Goal: Task Accomplishment & Management: Manage account settings

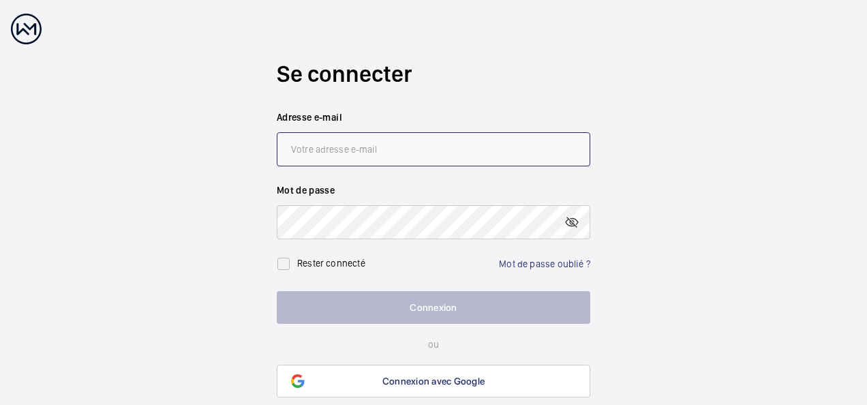
click at [382, 153] on input "email" at bounding box center [433, 149] width 313 height 34
type input "[EMAIL_ADDRESS][DOMAIN_NAME]"
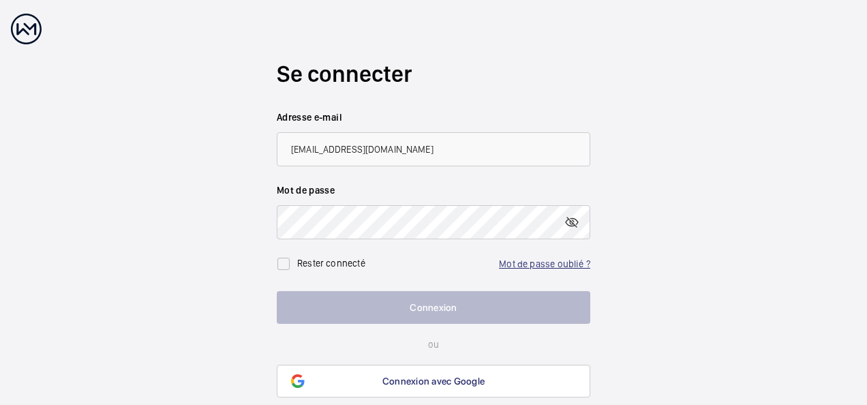
click at [546, 262] on link "Mot de passe oublié ?" at bounding box center [544, 263] width 91 height 11
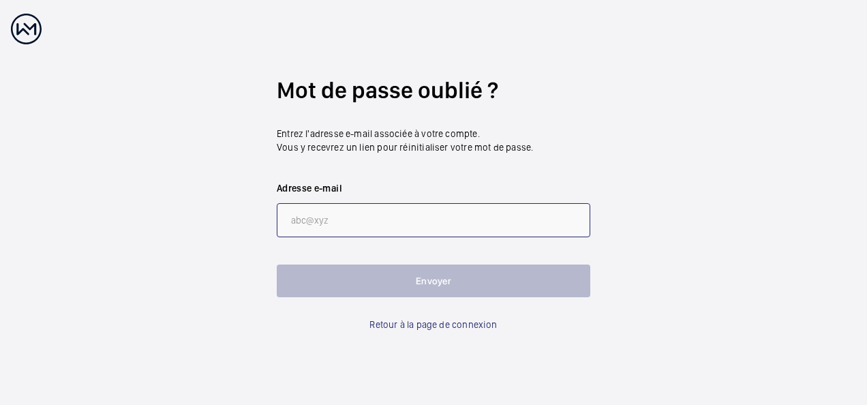
click at [356, 219] on input "email" at bounding box center [433, 220] width 313 height 34
type input "[EMAIL_ADDRESS][DOMAIN_NAME]"
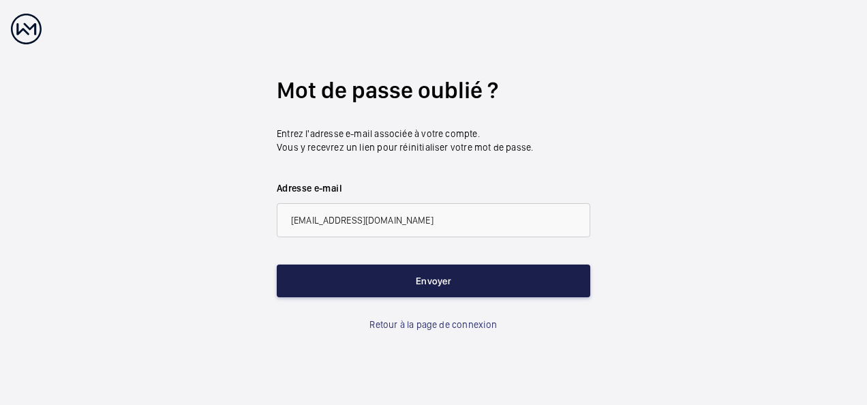
click at [433, 281] on button "Envoyer" at bounding box center [433, 280] width 313 height 33
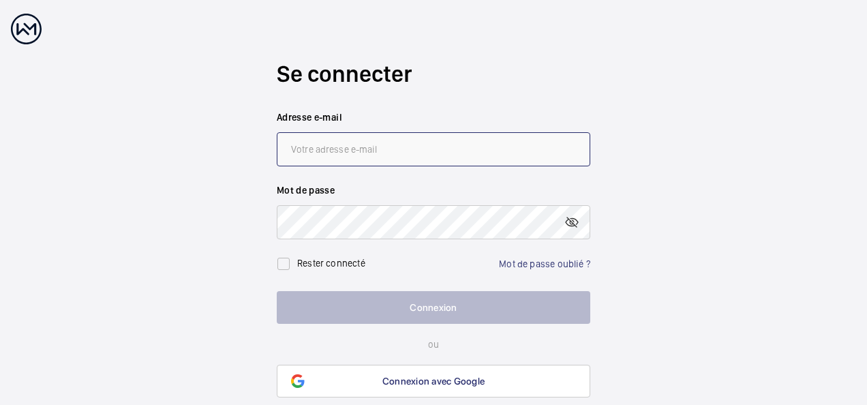
click at [378, 156] on input "email" at bounding box center [433, 149] width 313 height 34
type input "[EMAIL_ADDRESS][DOMAIN_NAME]"
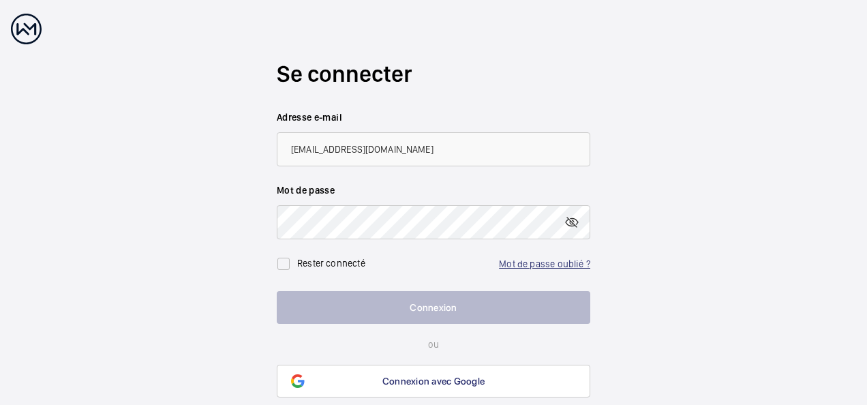
click at [536, 259] on link "Mot de passe oublié ?" at bounding box center [544, 263] width 91 height 11
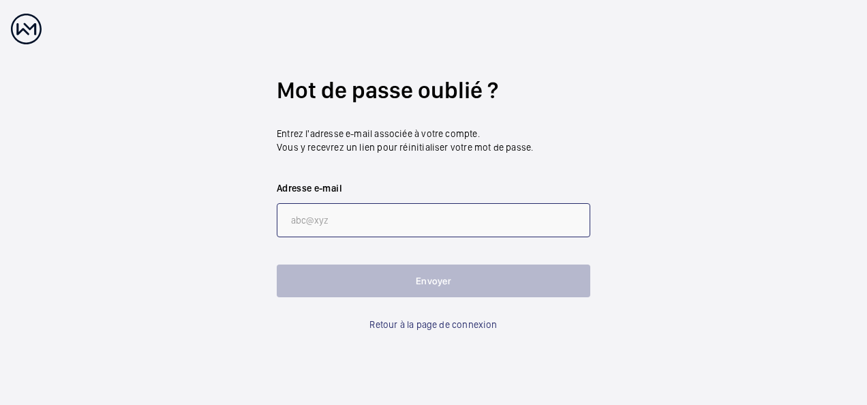
click at [353, 224] on input "email" at bounding box center [433, 220] width 313 height 34
type input "[EMAIL_ADDRESS][DOMAIN_NAME]"
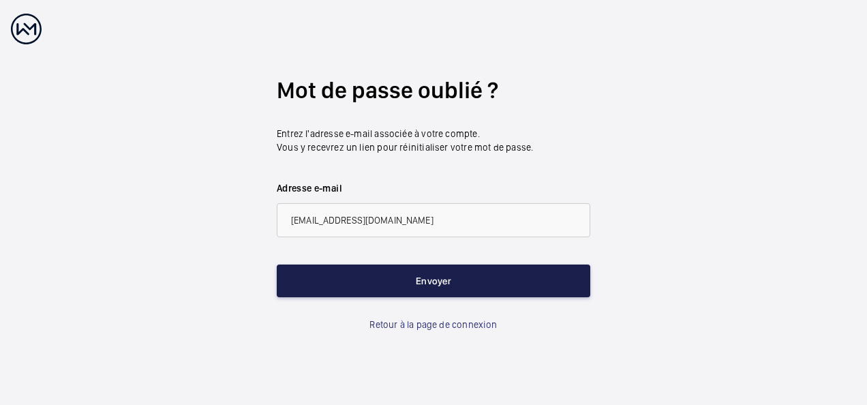
click at [421, 294] on button "Envoyer" at bounding box center [433, 280] width 313 height 33
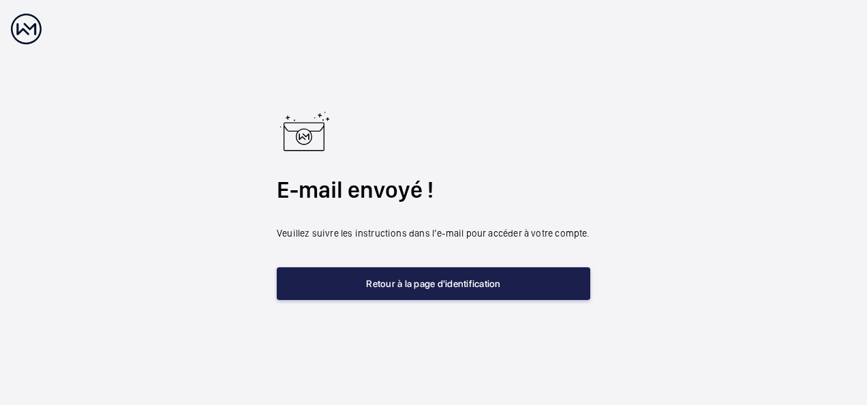
click at [439, 283] on button "Retour à la page d'identification" at bounding box center [433, 283] width 313 height 33
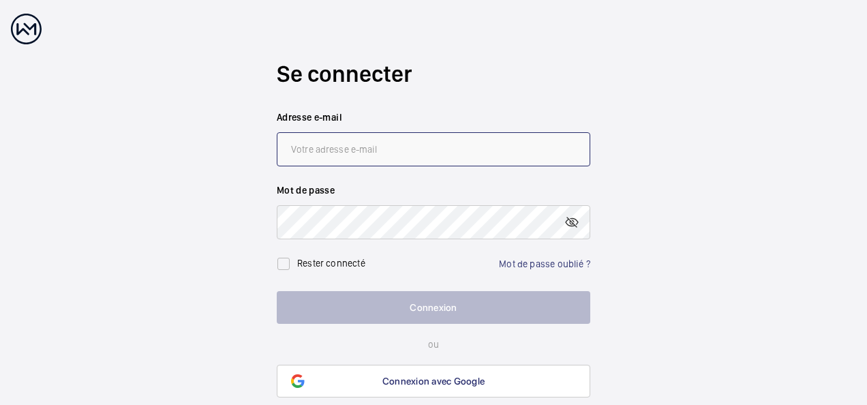
click at [356, 149] on input "email" at bounding box center [433, 149] width 313 height 34
type input "[EMAIL_ADDRESS][DOMAIN_NAME]"
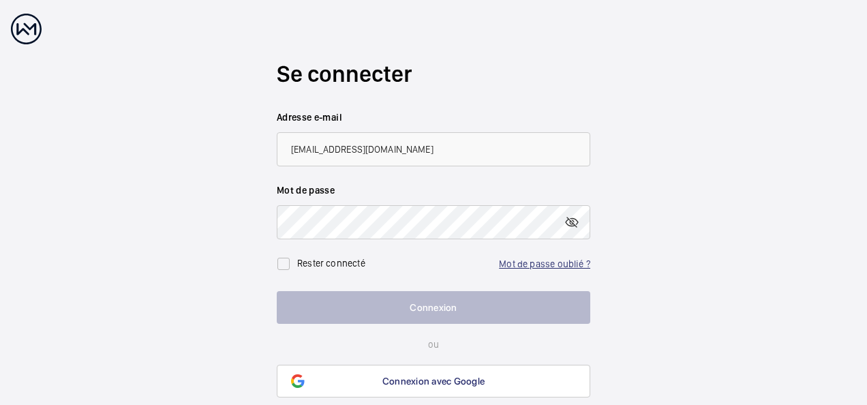
click at [551, 260] on link "Mot de passe oublié ?" at bounding box center [544, 263] width 91 height 11
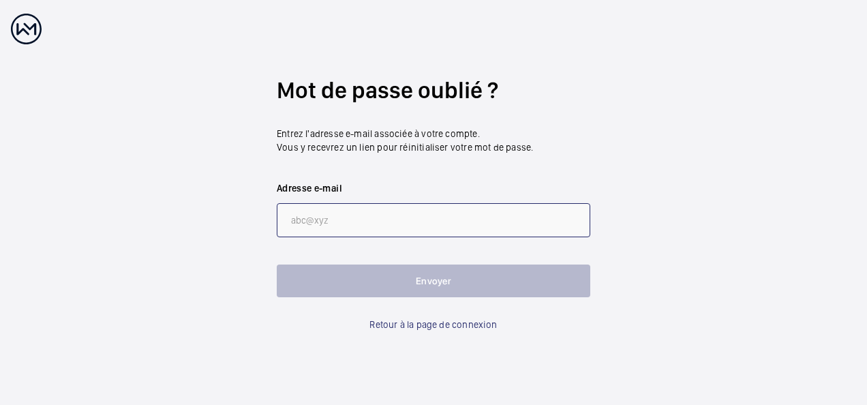
click at [309, 215] on input "email" at bounding box center [433, 220] width 313 height 34
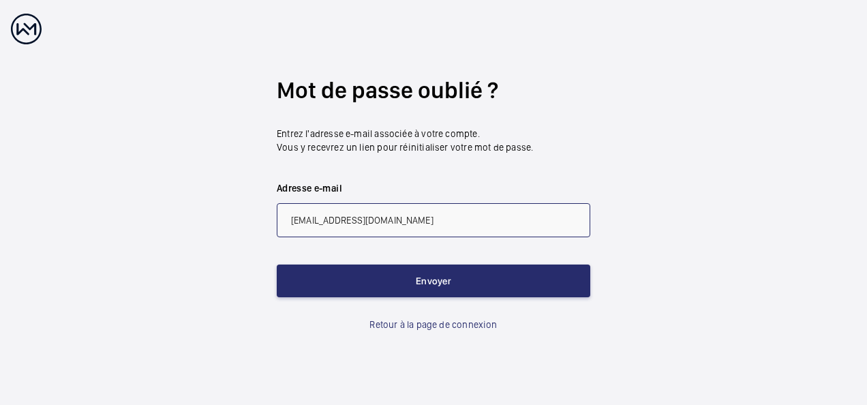
type input "[EMAIL_ADDRESS][DOMAIN_NAME]"
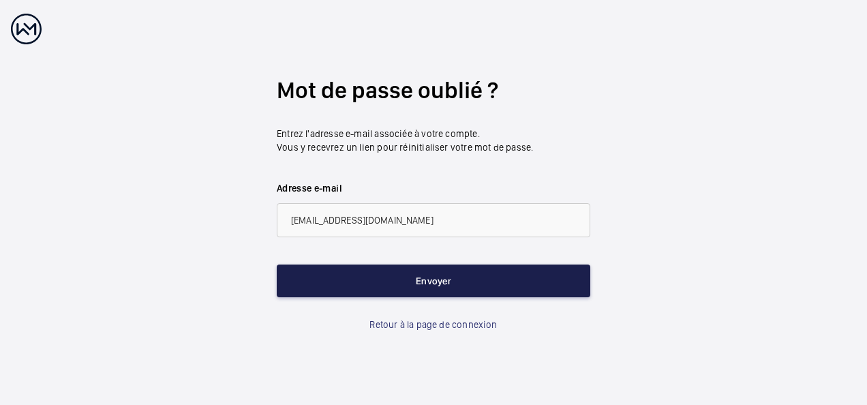
click at [402, 294] on button "Envoyer" at bounding box center [433, 280] width 313 height 33
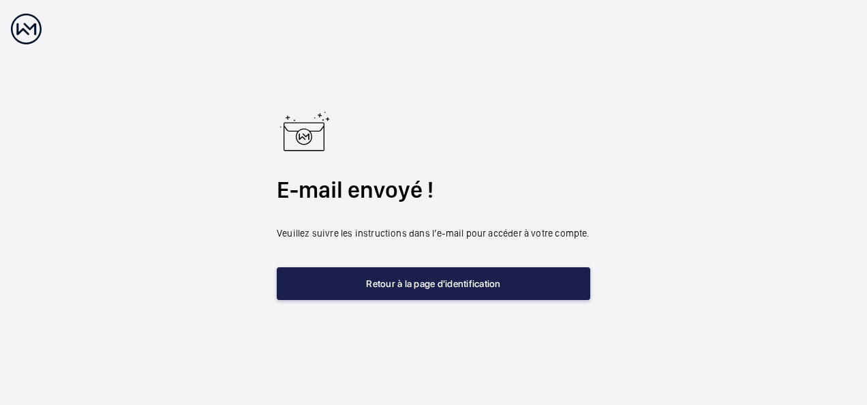
click at [400, 285] on button "Retour à la page d'identification" at bounding box center [433, 283] width 313 height 33
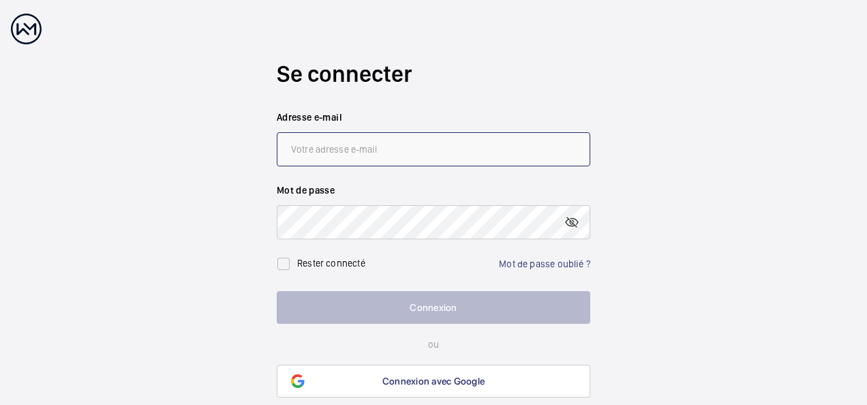
click at [382, 150] on input "email" at bounding box center [433, 149] width 313 height 34
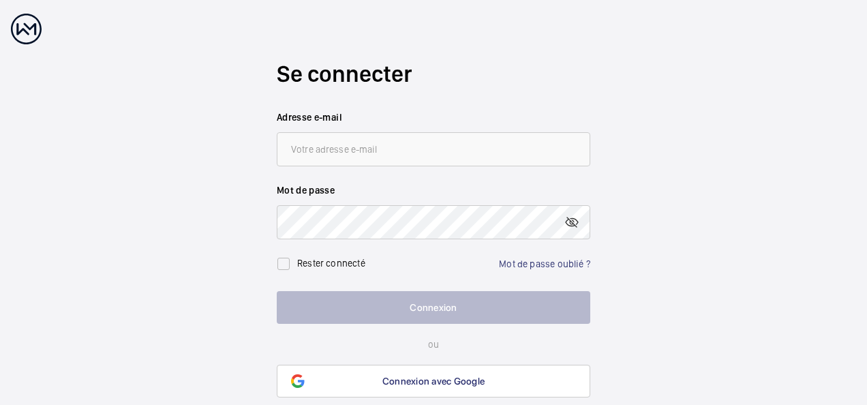
click at [224, 189] on wm-front-auth-container "Se connecter Adresse e-mail Mot de passe Rester connecté Mot de passe oublié ? …" at bounding box center [433, 228] width 867 height 457
